Goal: Information Seeking & Learning: Learn about a topic

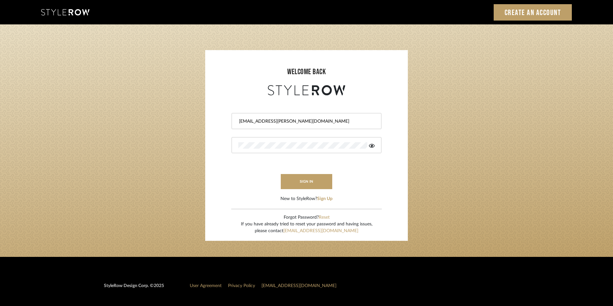
drag, startPoint x: 281, startPoint y: 120, endPoint x: 158, endPoint y: 101, distance: 124.9
click at [158, 101] on login-page "welcome back [EMAIL_ADDRESS][PERSON_NAME][DOMAIN_NAME] sign in New to StyleRow?…" at bounding box center [306, 140] width 613 height 233
drag, startPoint x: 310, startPoint y: 119, endPoint x: 227, endPoint y: 118, distance: 83.3
click at [227, 118] on form "[EMAIL_ADDRESS][PERSON_NAME][DOMAIN_NAME] sign in New to StyleRow? Sign Up" at bounding box center [307, 149] width 190 height 105
paste input "tylerowprojects1"
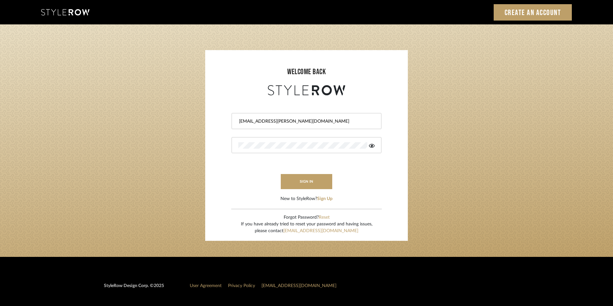
type input "[EMAIL_ADDRESS][PERSON_NAME][DOMAIN_NAME]"
click at [198, 140] on login-page "welcome back [EMAIL_ADDRESS][PERSON_NAME][DOMAIN_NAME] sign in New to StyleRow?…" at bounding box center [306, 140] width 613 height 233
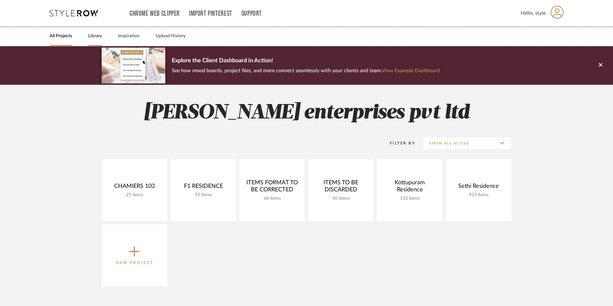
click at [96, 36] on link "Library" at bounding box center [95, 36] width 14 height 9
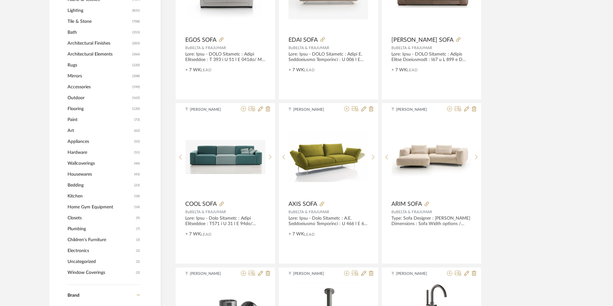
scroll to position [354, 0]
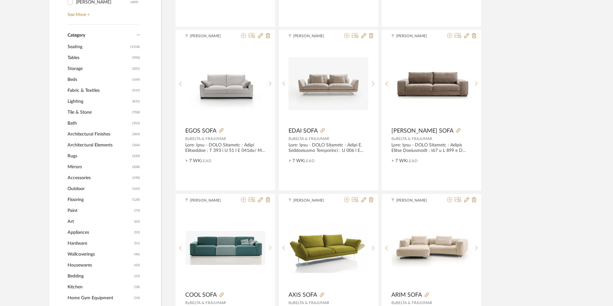
click at [85, 109] on span "Tile & Stone" at bounding box center [99, 112] width 63 height 11
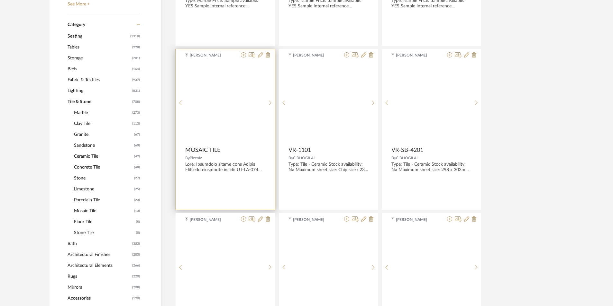
scroll to position [256, 0]
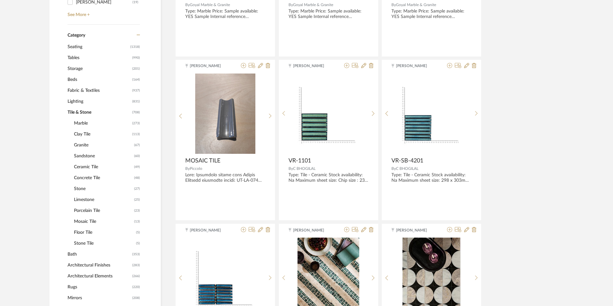
click at [83, 157] on span "Sandstone" at bounding box center [103, 156] width 59 height 11
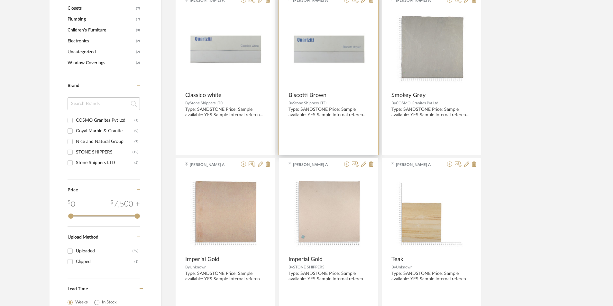
scroll to position [610, 0]
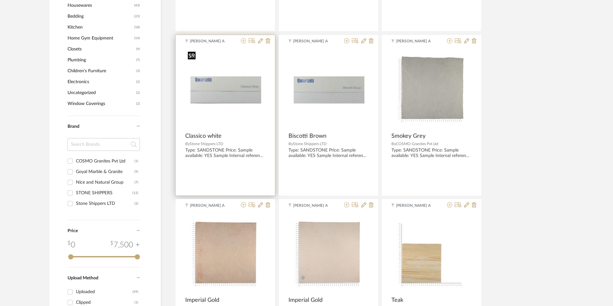
click at [228, 80] on img "0" at bounding box center [225, 89] width 80 height 80
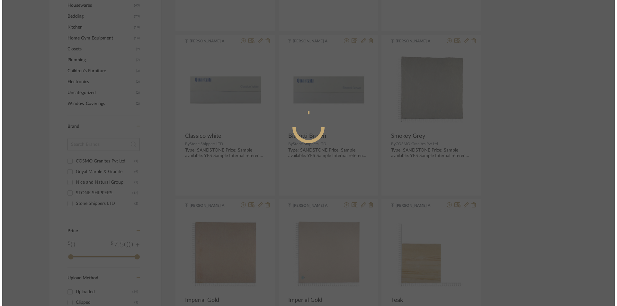
scroll to position [0, 0]
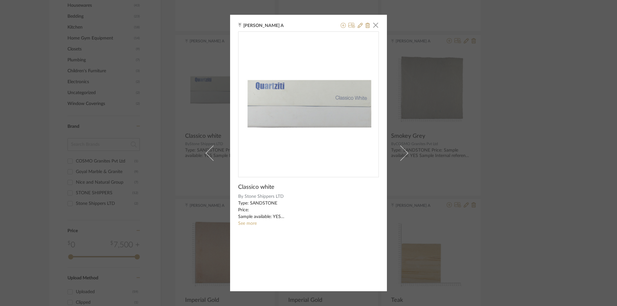
click at [562, 145] on div "Chandru A × Classico white By Stone Shippers LTD Type: SANDSTONE Price: Sample …" at bounding box center [308, 153] width 617 height 306
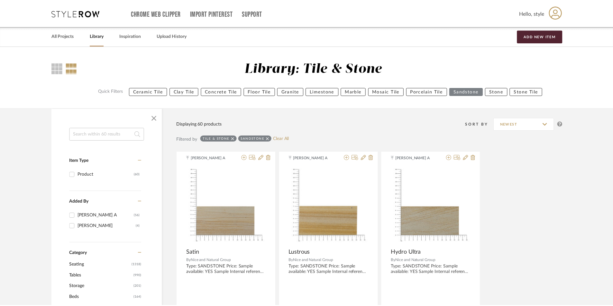
scroll to position [610, 0]
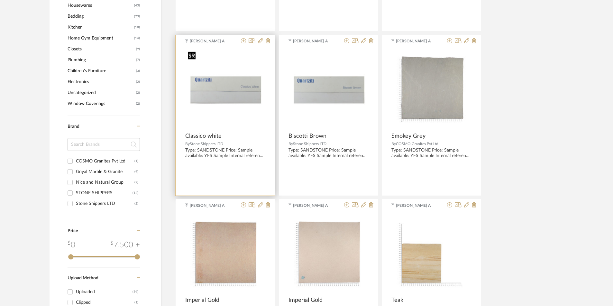
click at [259, 101] on img "0" at bounding box center [225, 89] width 80 height 80
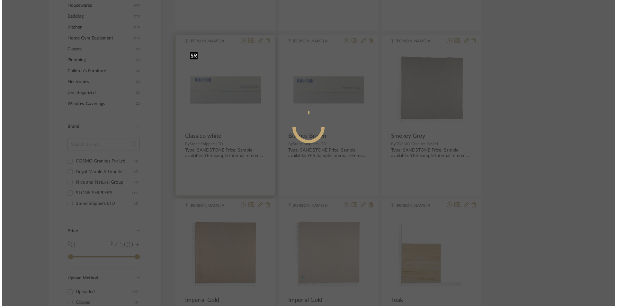
scroll to position [0, 0]
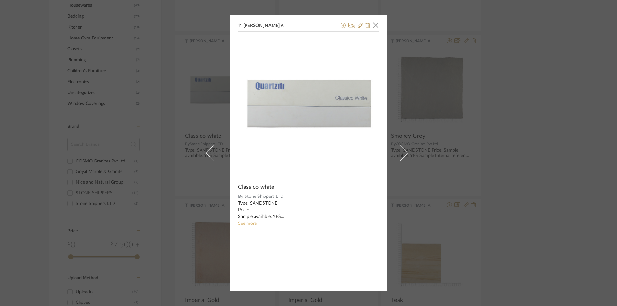
click at [247, 223] on link "See more" at bounding box center [247, 223] width 19 height 5
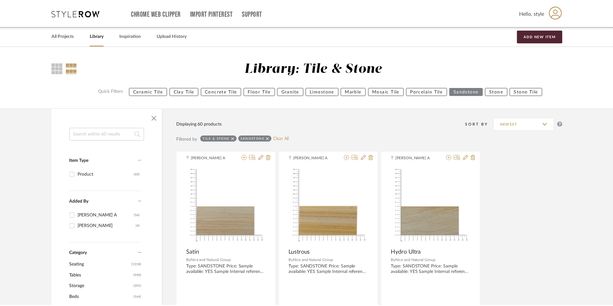
scroll to position [610, 0]
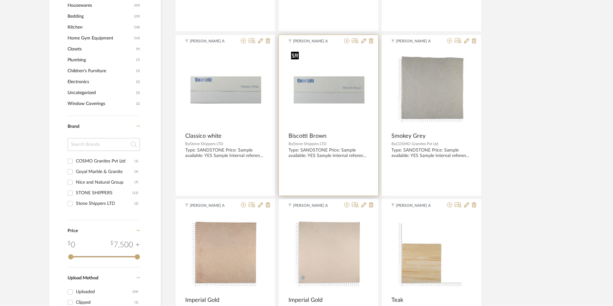
click at [333, 75] on img "0" at bounding box center [328, 89] width 80 height 80
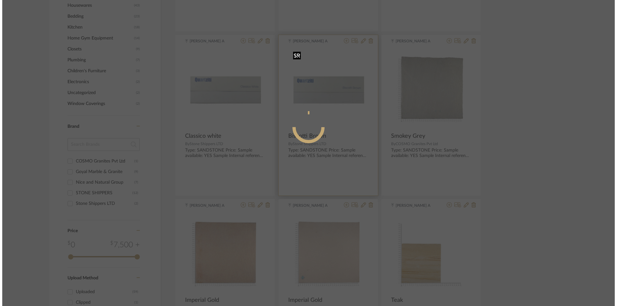
scroll to position [0, 0]
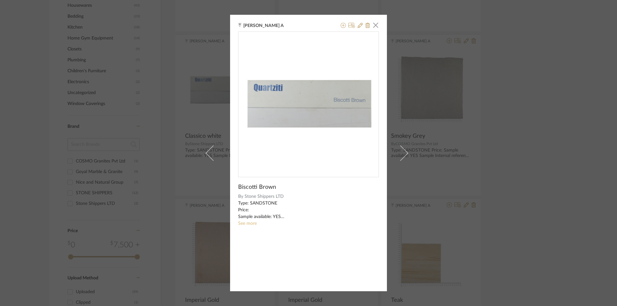
click at [241, 222] on link "See more" at bounding box center [247, 223] width 19 height 5
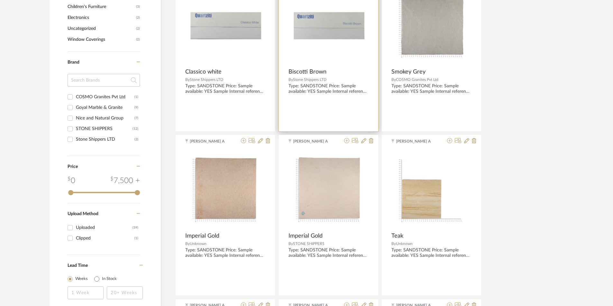
scroll to position [706, 0]
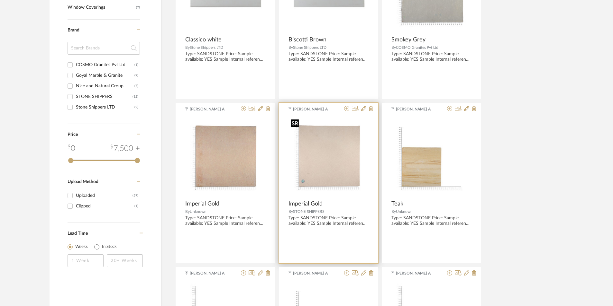
click at [312, 147] on img "0" at bounding box center [328, 157] width 80 height 80
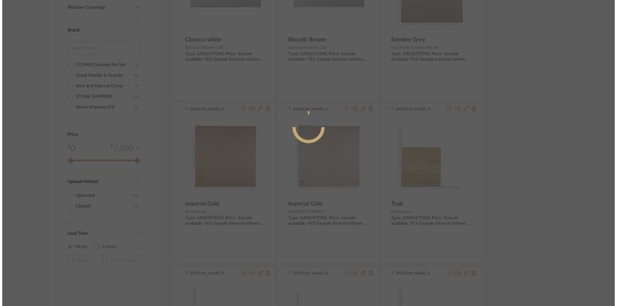
scroll to position [0, 0]
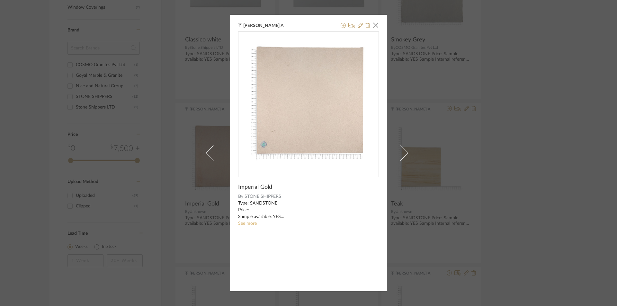
click at [248, 222] on link "See more" at bounding box center [247, 223] width 19 height 5
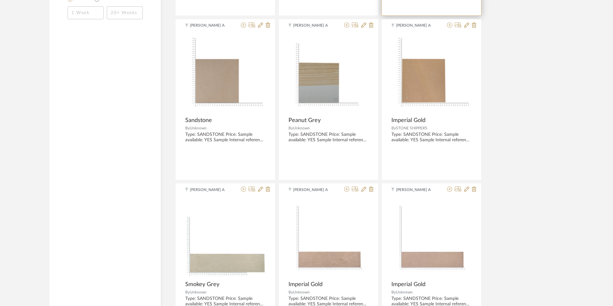
scroll to position [963, 0]
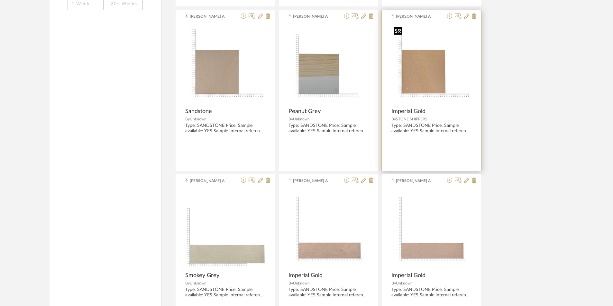
click at [430, 72] on img "0" at bounding box center [431, 64] width 80 height 80
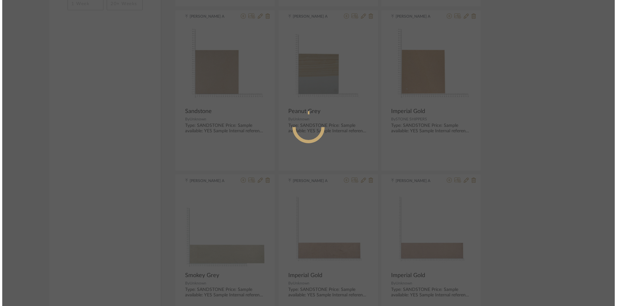
scroll to position [0, 0]
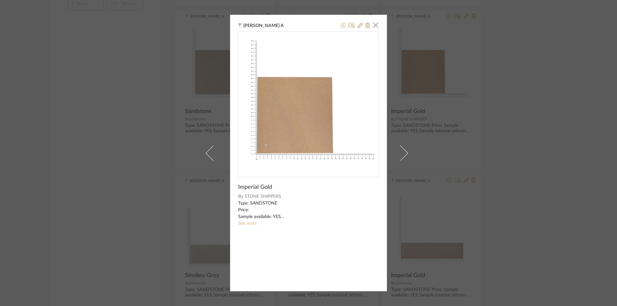
click at [251, 224] on link "See more" at bounding box center [247, 223] width 19 height 5
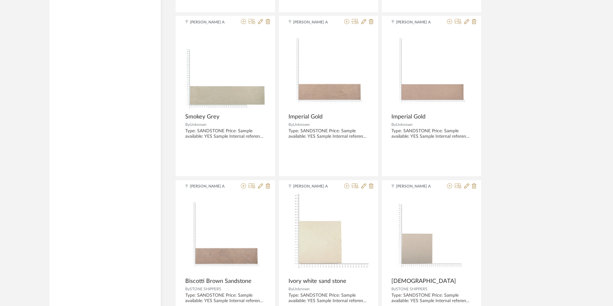
scroll to position [1156, 0]
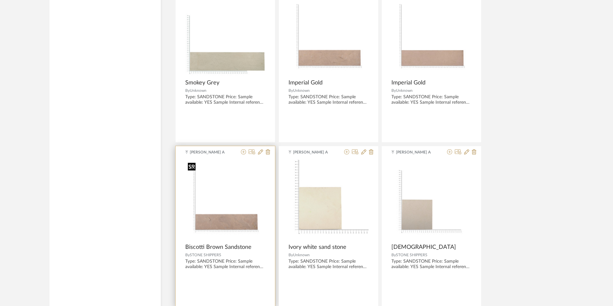
click at [240, 217] on div at bounding box center [225, 203] width 80 height 86
click at [242, 205] on img "0" at bounding box center [225, 200] width 80 height 80
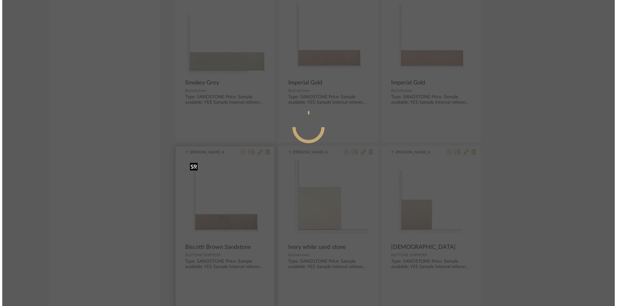
scroll to position [0, 0]
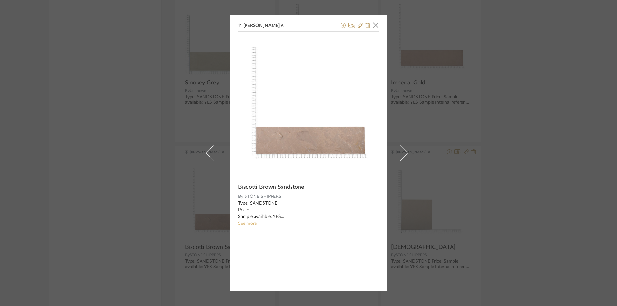
click at [245, 223] on link "See more" at bounding box center [247, 223] width 19 height 5
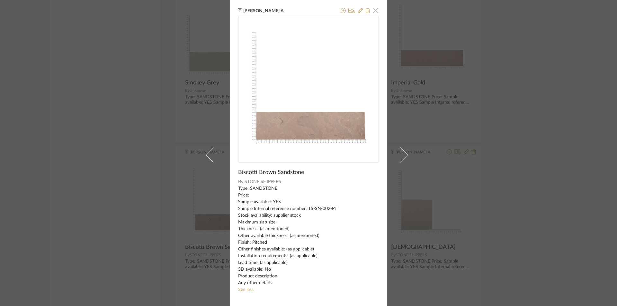
click at [374, 10] on span "button" at bounding box center [375, 10] width 13 height 13
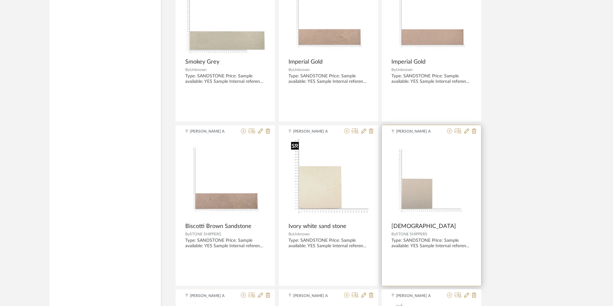
scroll to position [1188, 0]
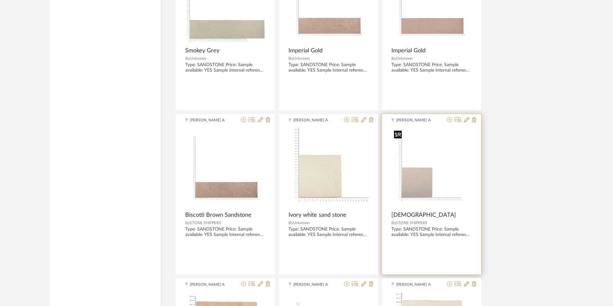
click at [438, 180] on img "0" at bounding box center [431, 168] width 80 height 80
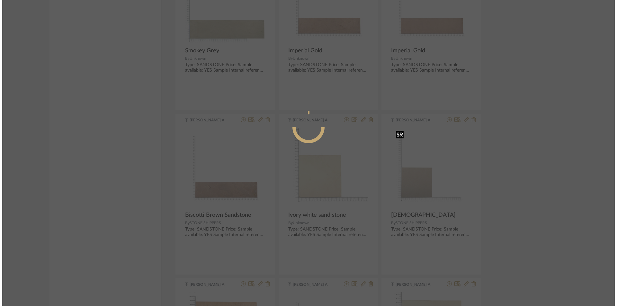
scroll to position [0, 0]
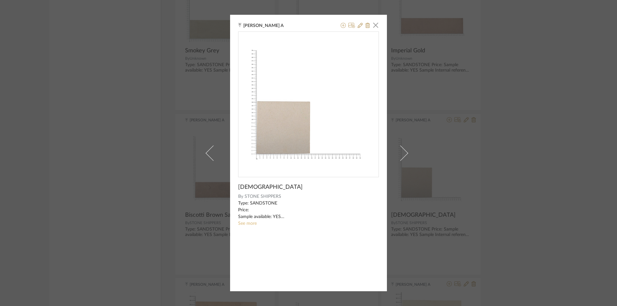
click at [246, 225] on link "See more" at bounding box center [247, 223] width 19 height 5
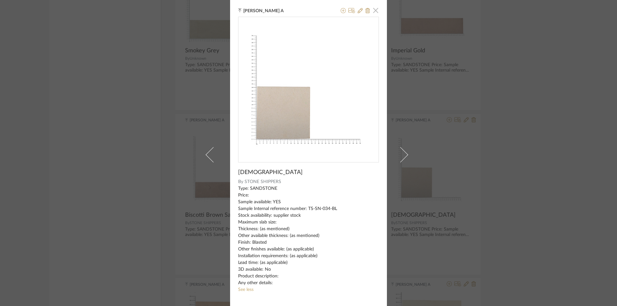
click at [375, 12] on span "button" at bounding box center [375, 10] width 13 height 13
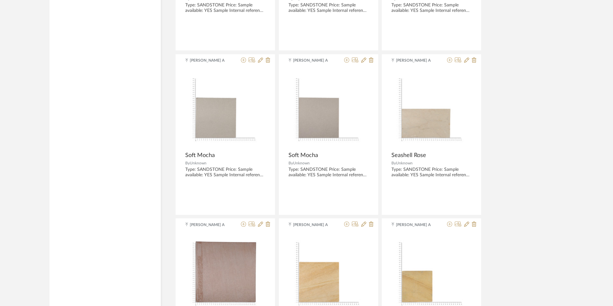
scroll to position [1671, 0]
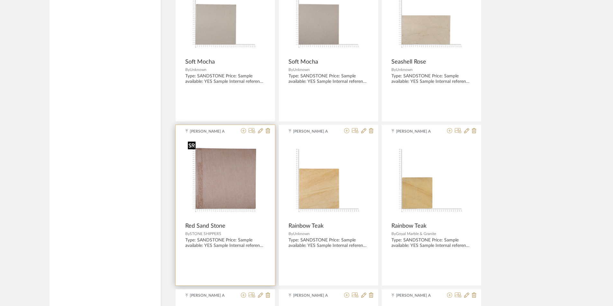
click at [226, 185] on img "0" at bounding box center [225, 179] width 80 height 80
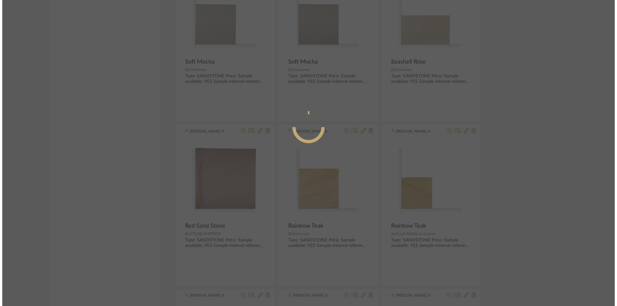
scroll to position [0, 0]
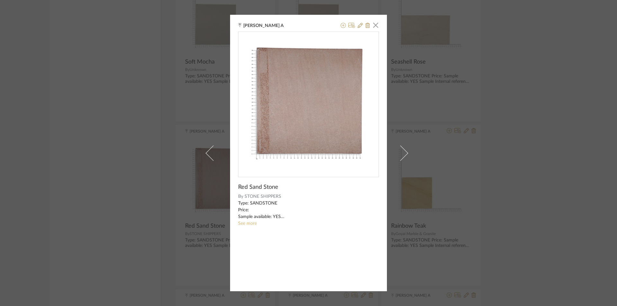
click at [245, 225] on link "See more" at bounding box center [247, 223] width 19 height 5
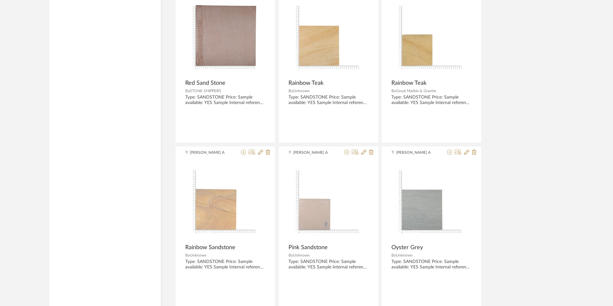
scroll to position [1863, 0]
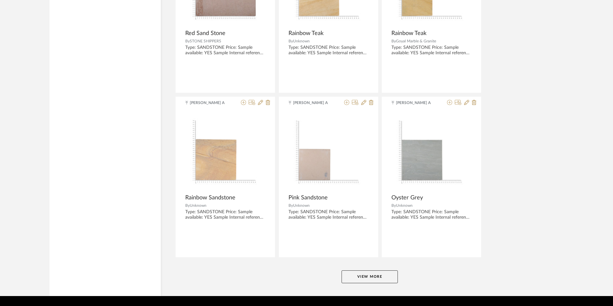
click at [372, 275] on button "View More" at bounding box center [369, 277] width 56 height 13
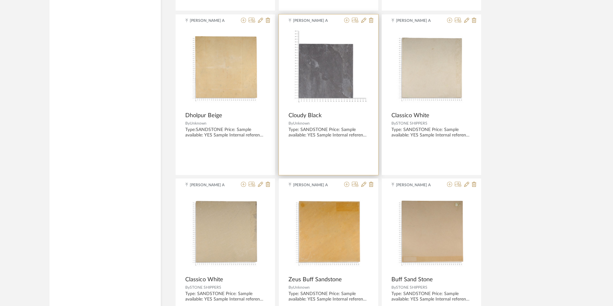
scroll to position [2603, 0]
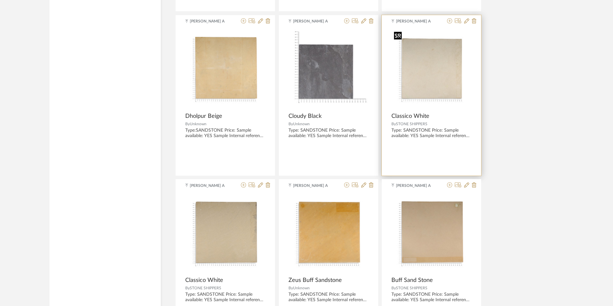
click at [453, 74] on img "0" at bounding box center [431, 69] width 80 height 80
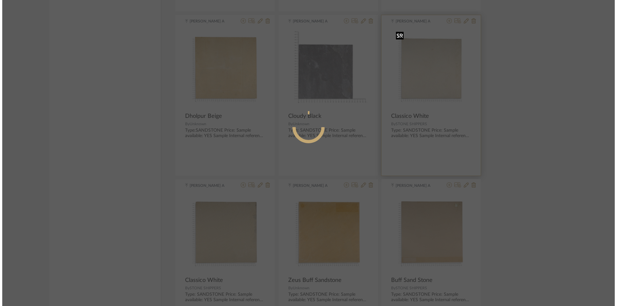
scroll to position [0, 0]
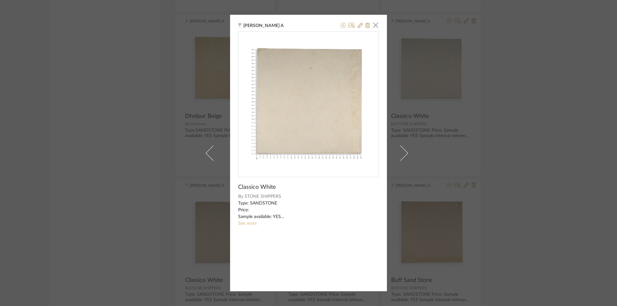
click at [245, 225] on link "See more" at bounding box center [247, 223] width 19 height 5
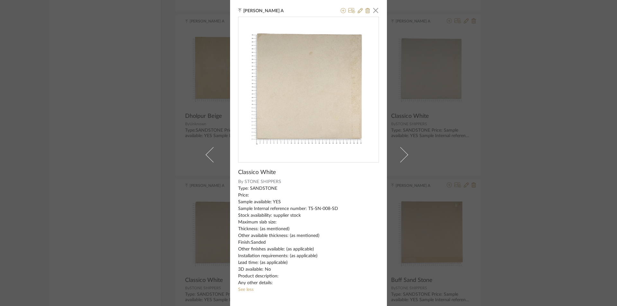
drag, startPoint x: 373, startPoint y: 10, endPoint x: 500, endPoint y: 123, distance: 169.9
click at [374, 11] on span "button" at bounding box center [375, 10] width 13 height 13
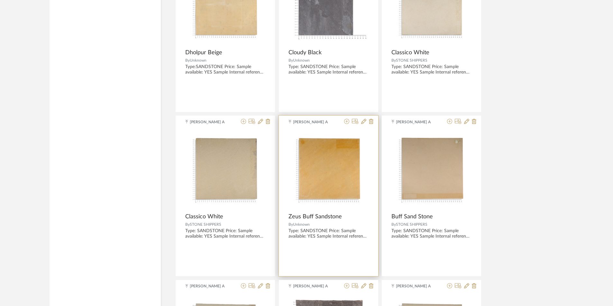
scroll to position [2667, 0]
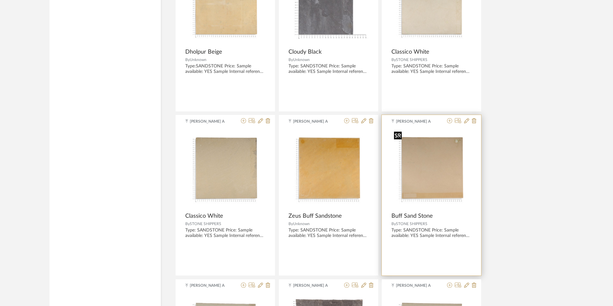
click at [446, 172] on img "0" at bounding box center [431, 169] width 80 height 80
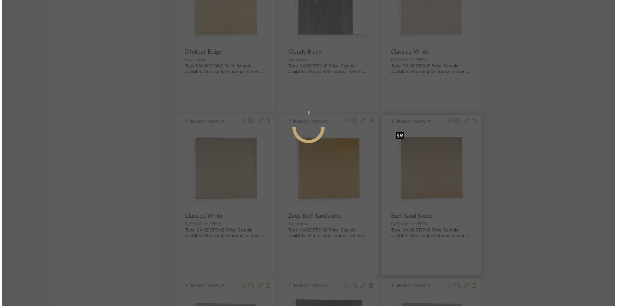
scroll to position [0, 0]
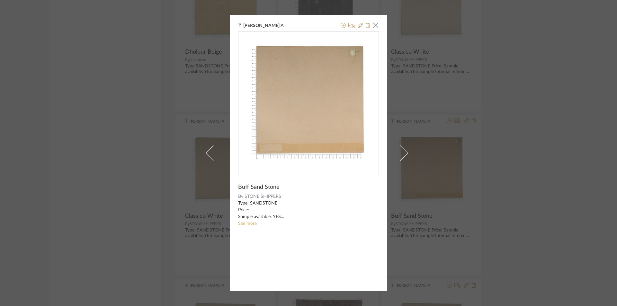
click at [246, 224] on link "See more" at bounding box center [247, 223] width 19 height 5
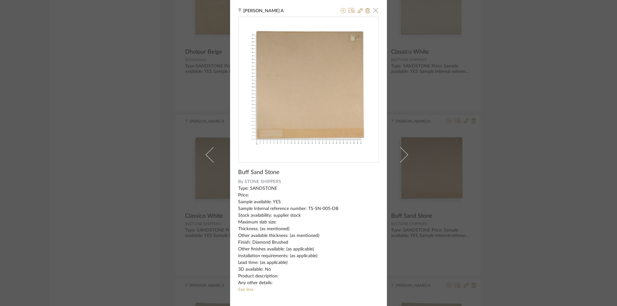
click at [375, 10] on span "button" at bounding box center [375, 10] width 13 height 13
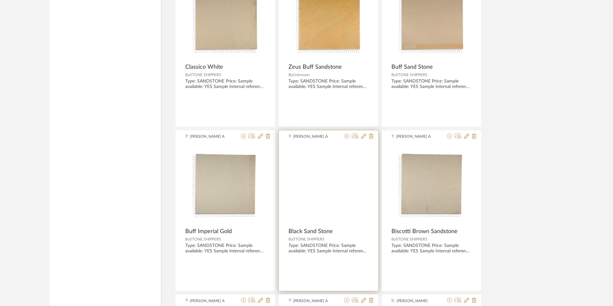
scroll to position [2828, 0]
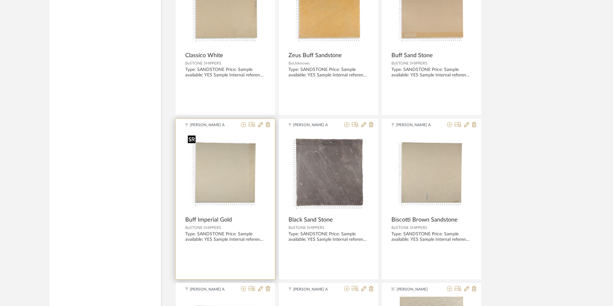
click at [249, 172] on img "0" at bounding box center [225, 173] width 80 height 80
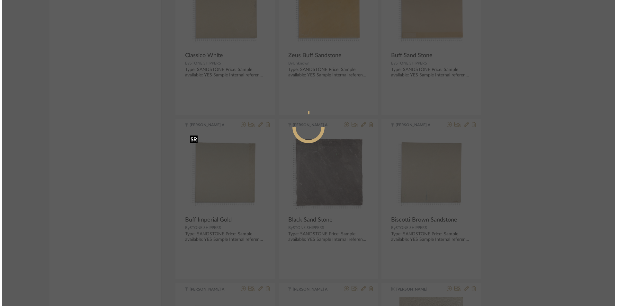
scroll to position [0, 0]
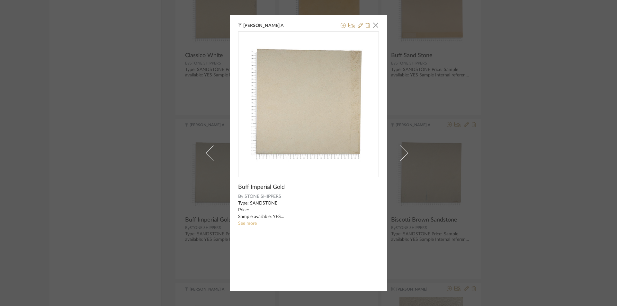
click at [247, 224] on link "See more" at bounding box center [247, 223] width 19 height 5
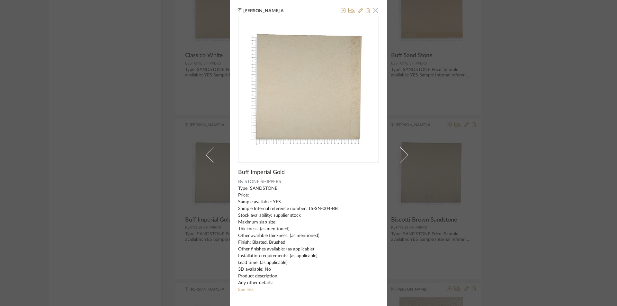
click at [375, 9] on span "button" at bounding box center [375, 10] width 13 height 13
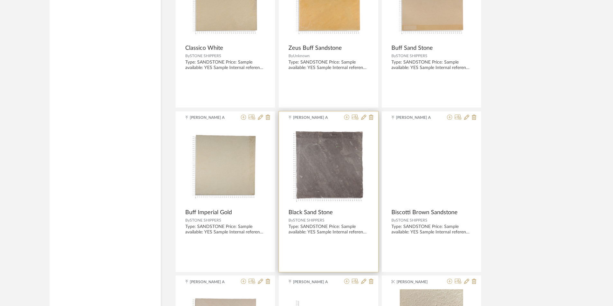
scroll to position [2860, 0]
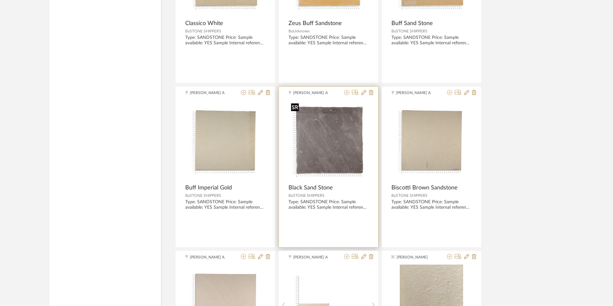
click at [334, 140] on img "0" at bounding box center [328, 141] width 80 height 80
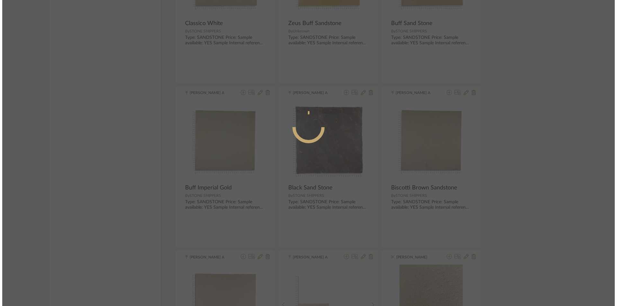
scroll to position [0, 0]
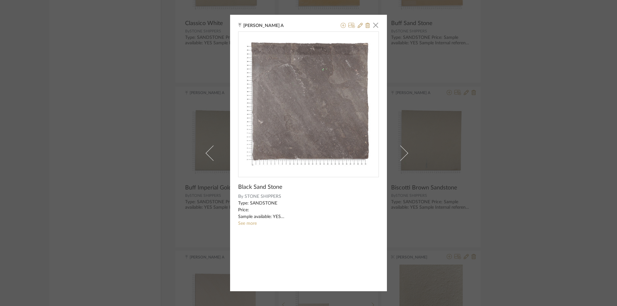
click at [247, 226] on sr-see-more-text "Type: SANDSTONE Price: Sample available: YES Sample Internal reference number: …" at bounding box center [308, 213] width 141 height 27
click at [248, 224] on link "See more" at bounding box center [247, 223] width 19 height 5
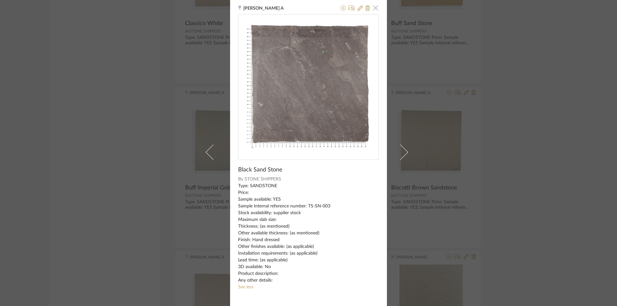
scroll to position [3, 0]
click at [372, 8] on span "button" at bounding box center [375, 7] width 13 height 13
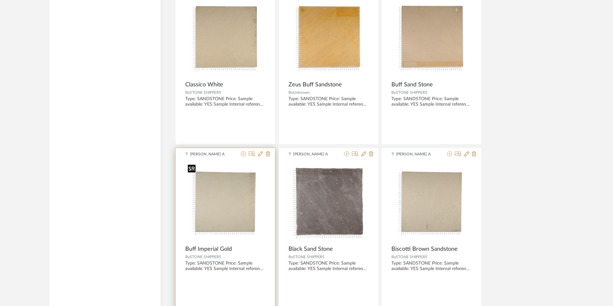
scroll to position [2787, 0]
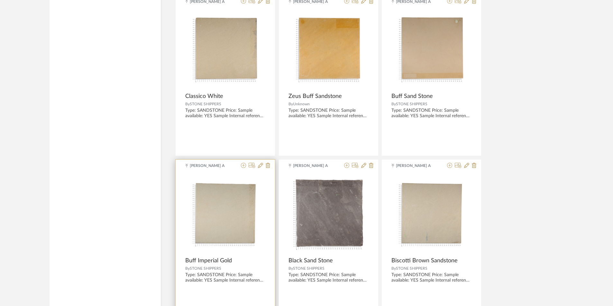
click at [214, 267] on span "STONE SHIPPERS" at bounding box center [206, 269] width 32 height 4
click at [229, 221] on img "0" at bounding box center [225, 214] width 80 height 80
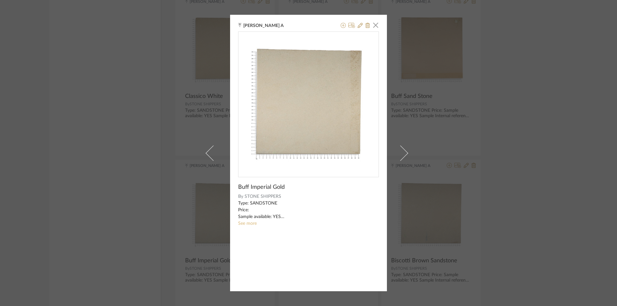
click at [250, 222] on link "See more" at bounding box center [247, 223] width 19 height 5
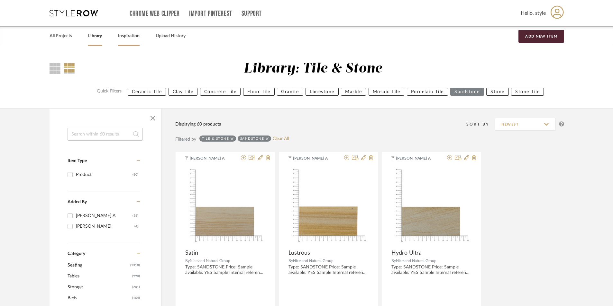
click at [130, 37] on link "Inspiration" at bounding box center [129, 36] width 22 height 9
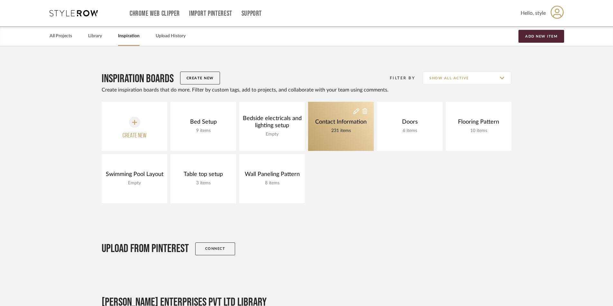
click at [330, 140] on link "Contact Information 231 items" at bounding box center [341, 126] width 66 height 49
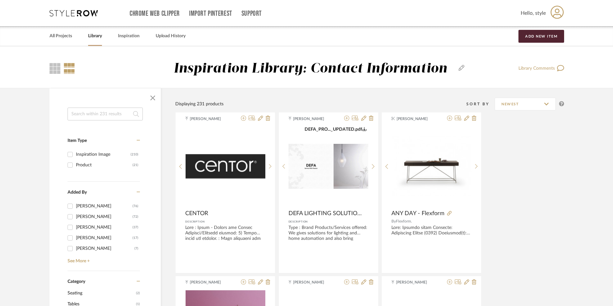
click at [93, 115] on input at bounding box center [105, 114] width 75 height 13
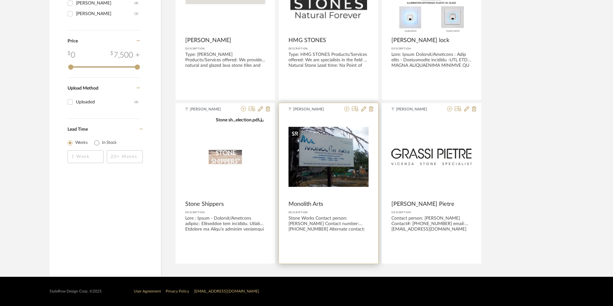
scroll to position [193, 0]
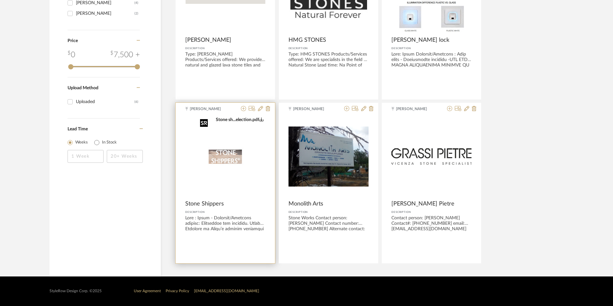
type input "stone"
click at [238, 156] on img "0" at bounding box center [225, 157] width 56 height 80
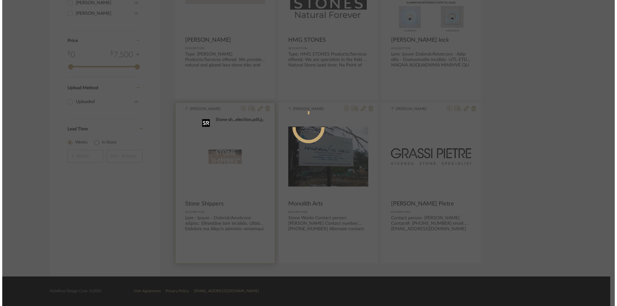
scroll to position [0, 0]
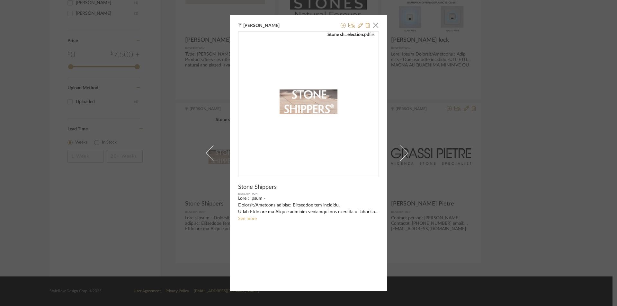
click at [248, 217] on link "See more" at bounding box center [247, 219] width 19 height 5
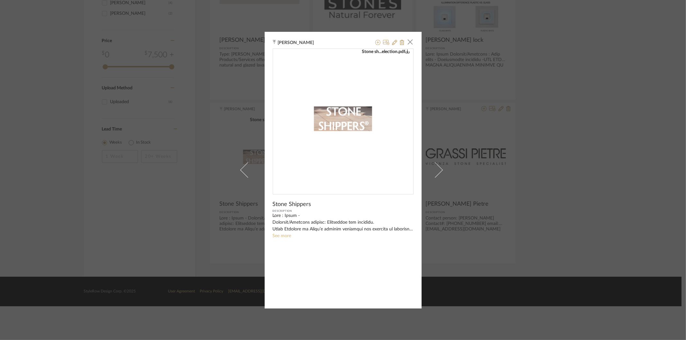
click at [284, 235] on link "See more" at bounding box center [282, 236] width 19 height 5
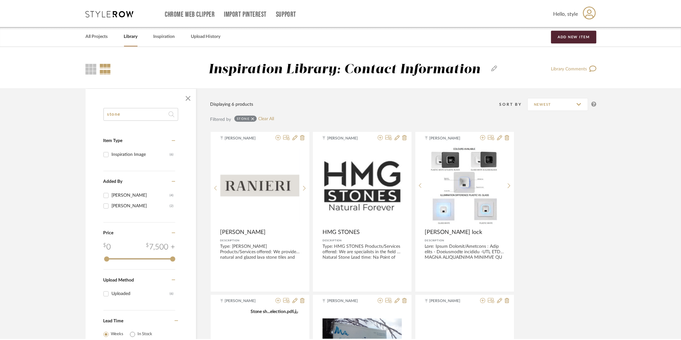
scroll to position [159, 0]
